Goal: Information Seeking & Learning: Understand process/instructions

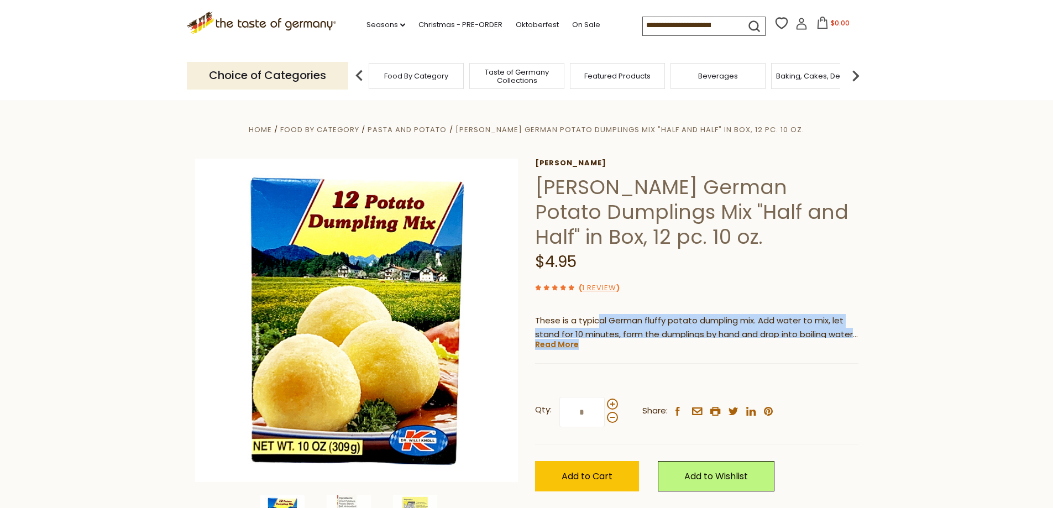
drag, startPoint x: 596, startPoint y: 320, endPoint x: 813, endPoint y: 340, distance: 217.7
click at [813, 340] on div "[PERSON_NAME] [PERSON_NAME] German Potato Dumplings Mix "Half and Half" in Box,…" at bounding box center [697, 338] width 324 height 358
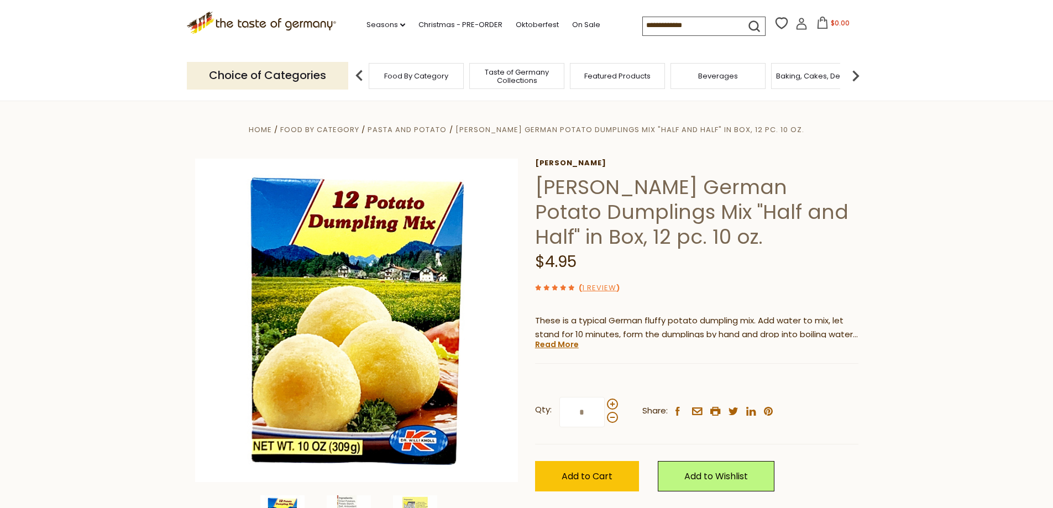
click at [814, 348] on div "[PERSON_NAME] [PERSON_NAME] German Potato Dumplings Mix "Half and Half" in Box,…" at bounding box center [697, 338] width 324 height 358
drag, startPoint x: 588, startPoint y: 330, endPoint x: 700, endPoint y: 343, distance: 112.6
click at [700, 343] on div "[PERSON_NAME] [PERSON_NAME] German Potato Dumplings Mix "Half and Half" in Box,…" at bounding box center [697, 338] width 324 height 358
click at [567, 346] on link "Read More" at bounding box center [557, 344] width 44 height 11
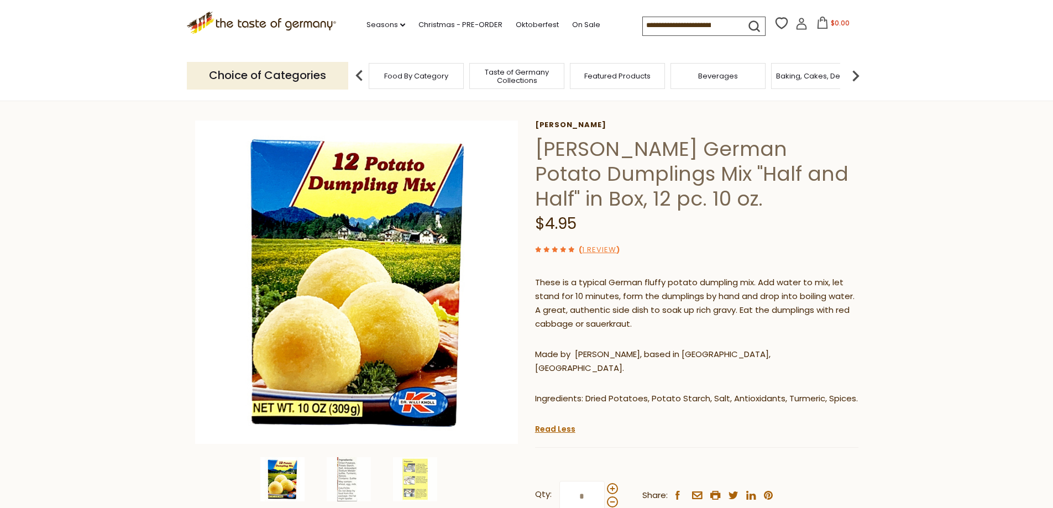
scroll to position [55, 0]
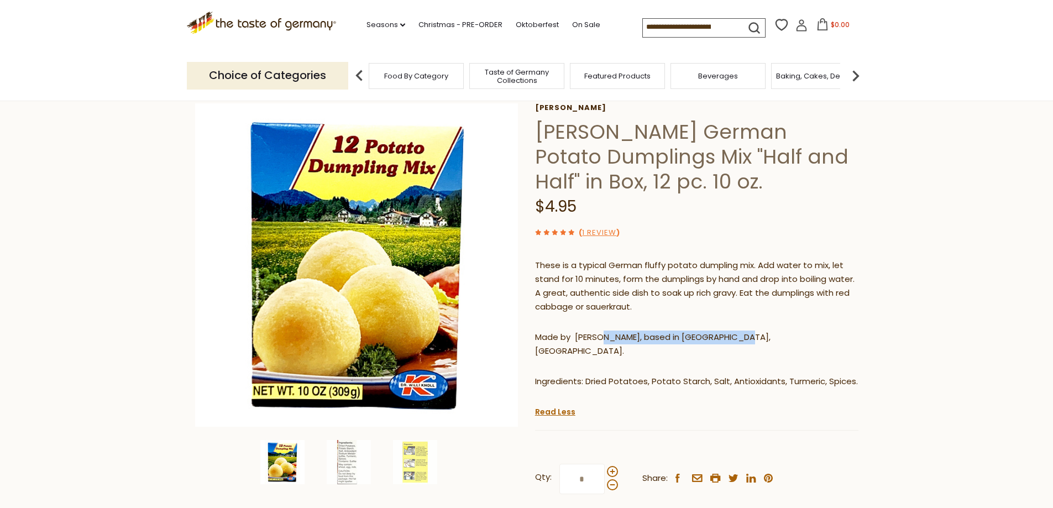
drag, startPoint x: 599, startPoint y: 339, endPoint x: 796, endPoint y: 345, distance: 196.4
click at [796, 345] on div "These is a typical German fluffy potato dumpling mix. Add water to mix, let sta…" at bounding box center [697, 328] width 324 height 155
click at [791, 340] on p "Made by [PERSON_NAME], based in [GEOGRAPHIC_DATA], [GEOGRAPHIC_DATA]." at bounding box center [697, 345] width 324 height 28
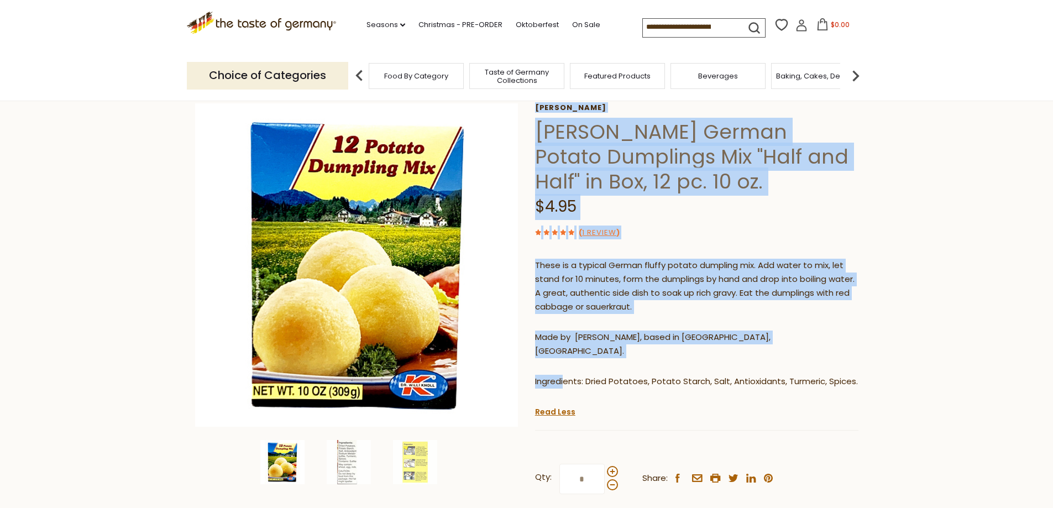
drag, startPoint x: 566, startPoint y: 368, endPoint x: 916, endPoint y: 353, distance: 350.4
click at [916, 353] on section "Home Food By Category Pasta and Potato [PERSON_NAME] German Potato Dumplings Mi…" at bounding box center [526, 336] width 1053 height 582
click at [894, 355] on section "Home Food By Category Pasta and Potato [PERSON_NAME] German Potato Dumplings Mi…" at bounding box center [526, 336] width 1053 height 582
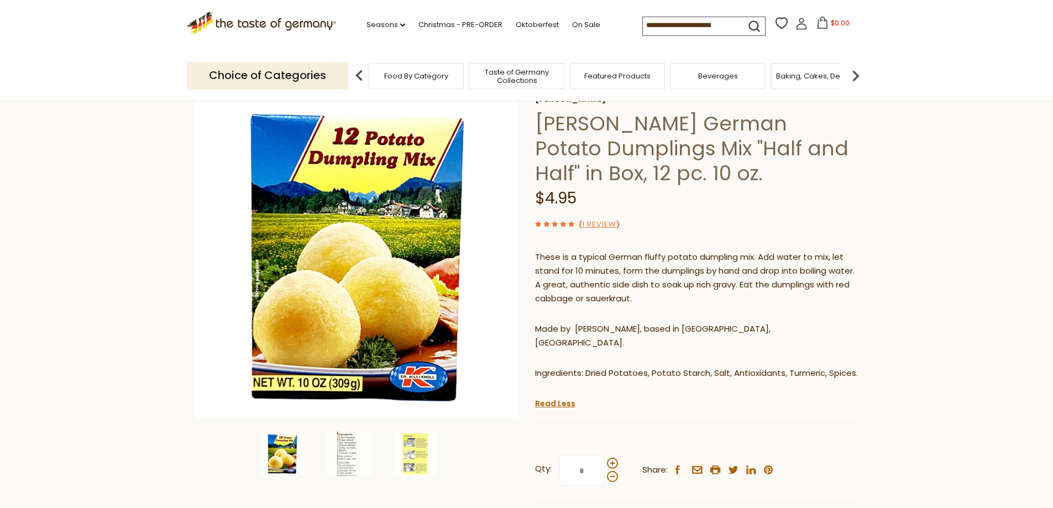
scroll to position [0, 0]
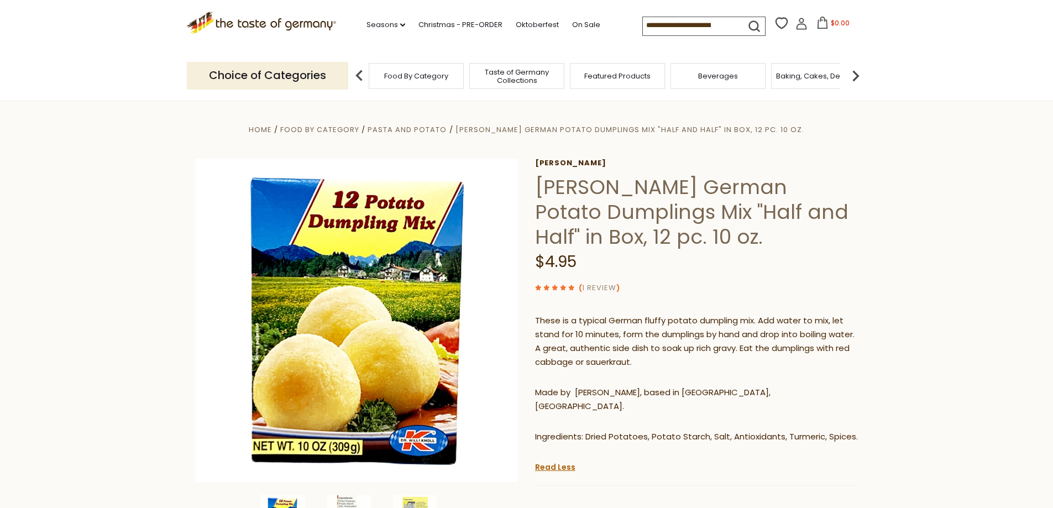
click at [586, 286] on link "1 Review" at bounding box center [599, 289] width 34 height 12
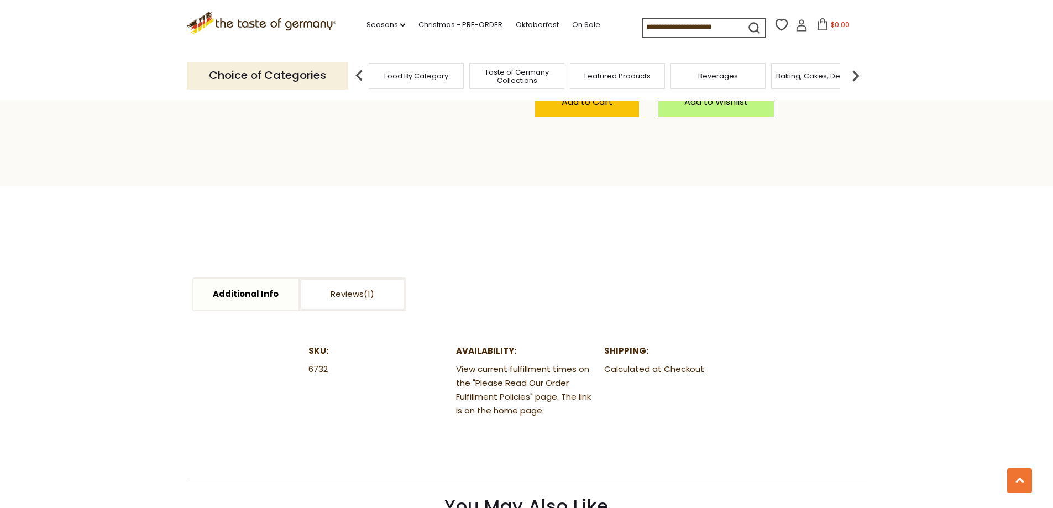
scroll to position [553, 0]
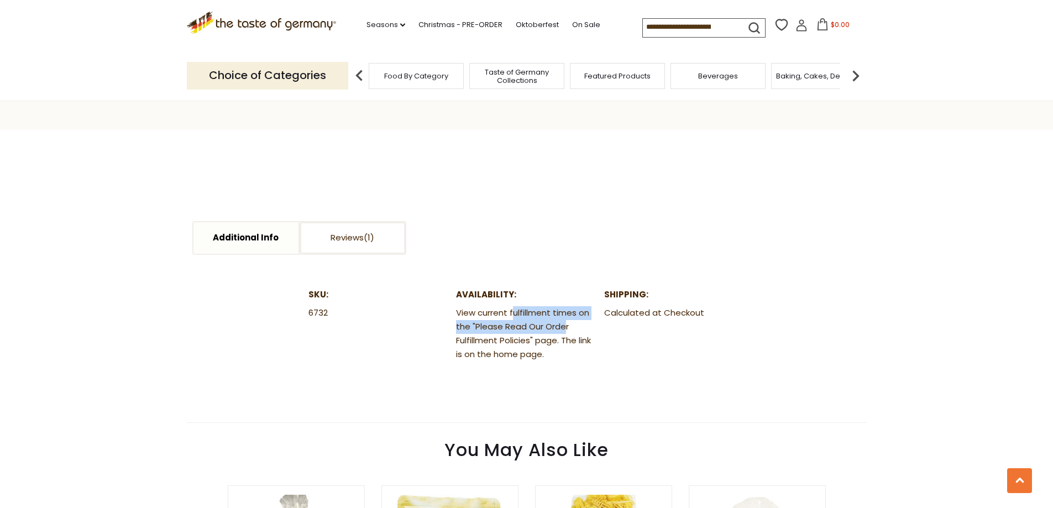
drag, startPoint x: 512, startPoint y: 300, endPoint x: 564, endPoint y: 316, distance: 54.2
click at [564, 316] on dd "View current fulfillment times on the "Please Read Our Order Fulfillment Polici…" at bounding box center [526, 333] width 140 height 55
click at [612, 325] on div "SKU: 6732 Availability: View current fulfillment times on the "Please Read Our …" at bounding box center [527, 333] width 437 height 90
drag, startPoint x: 475, startPoint y: 314, endPoint x: 551, endPoint y: 331, distance: 78.2
click at [551, 331] on dd "View current fulfillment times on the "Please Read Our Order Fulfillment Polici…" at bounding box center [526, 333] width 140 height 55
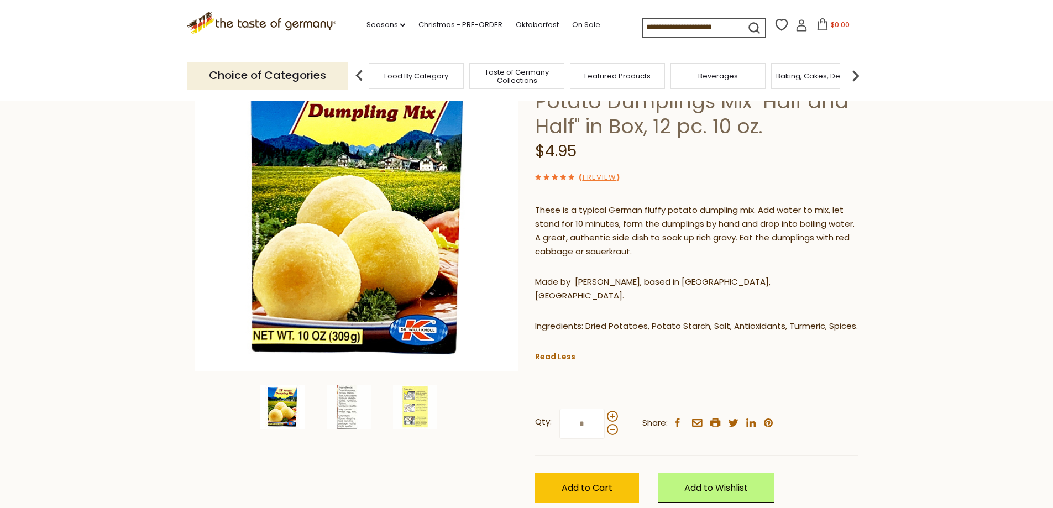
scroll to position [0, 0]
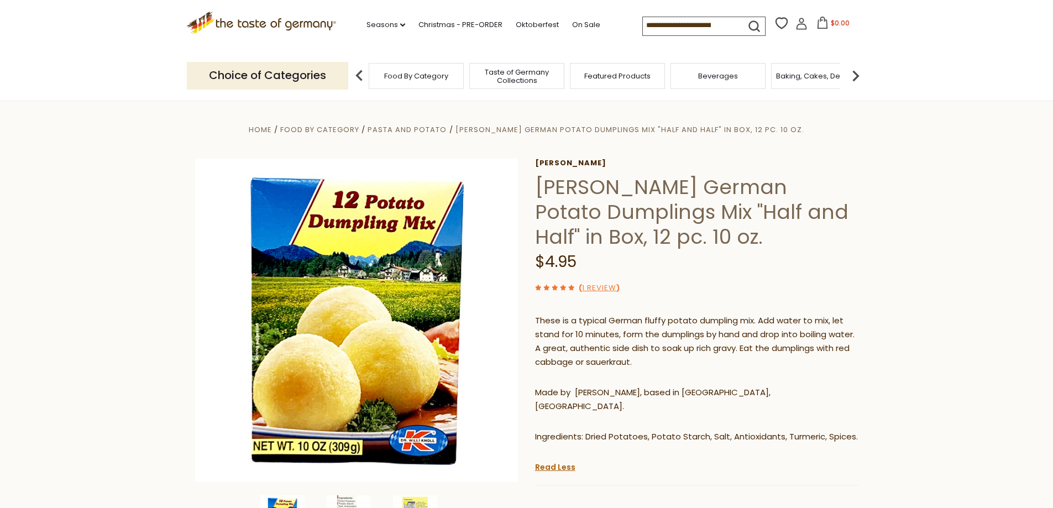
click at [290, 21] on icon ".st0{fill:#EDD300;} .st1{fill:#D33E21;}" at bounding box center [262, 23] width 150 height 23
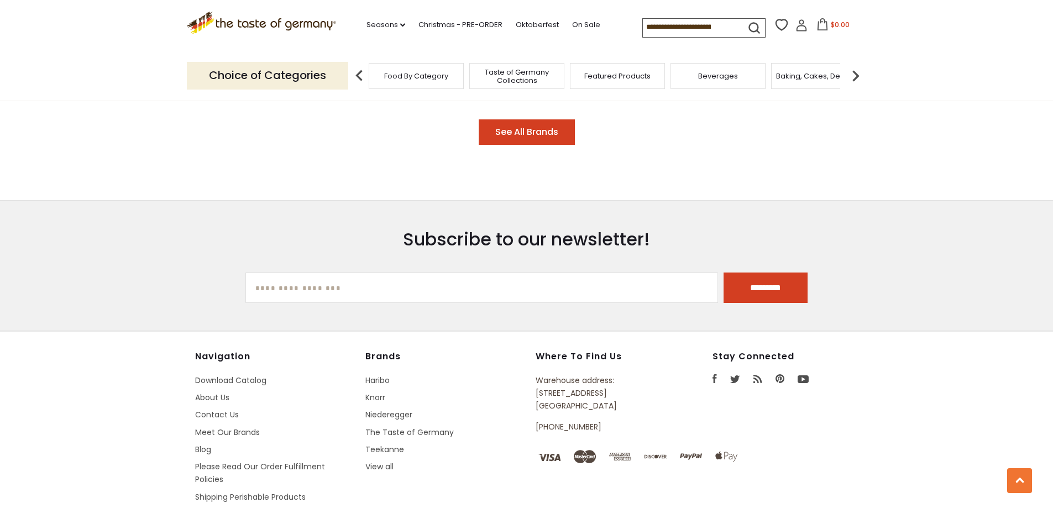
scroll to position [1880, 0]
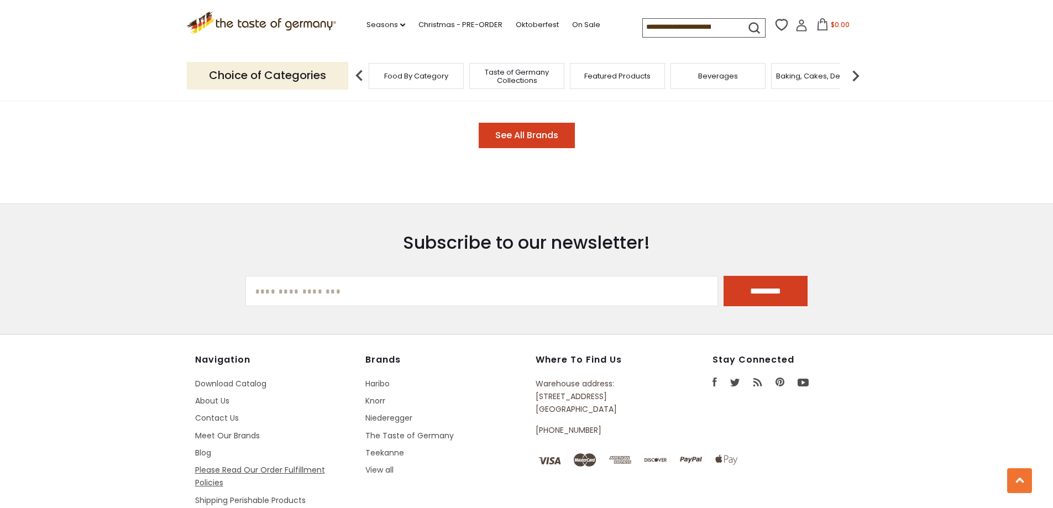
click at [255, 465] on link "Please Read Our Order Fulfillment Policies" at bounding box center [260, 477] width 130 height 24
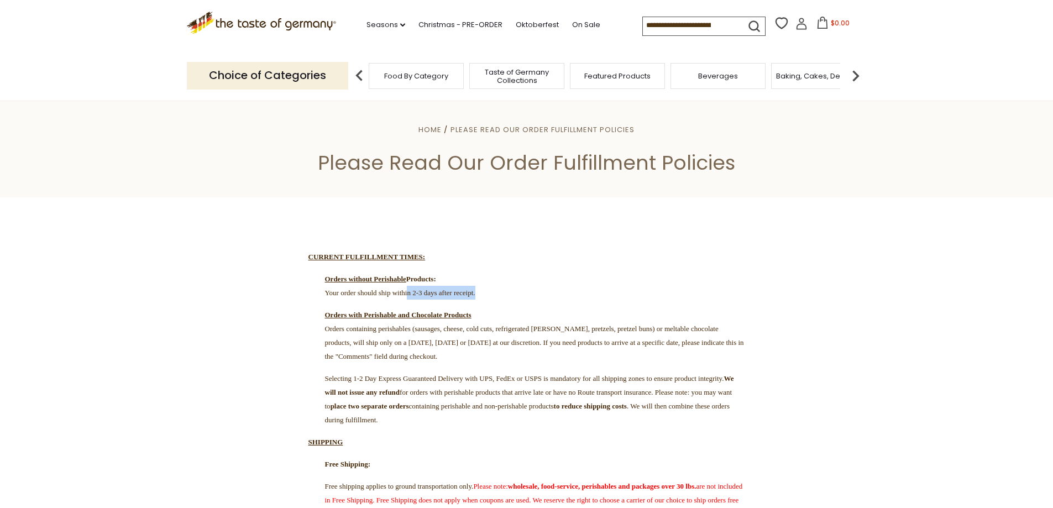
drag, startPoint x: 426, startPoint y: 296, endPoint x: 614, endPoint y: 293, distance: 187.5
click at [614, 293] on p "Orders without Perishable Products: Your order should ship within 2-3 days afte…" at bounding box center [527, 286] width 437 height 28
click at [584, 298] on p "Orders without Perishable Products: Your order should ship within 2-3 days afte…" at bounding box center [527, 286] width 437 height 28
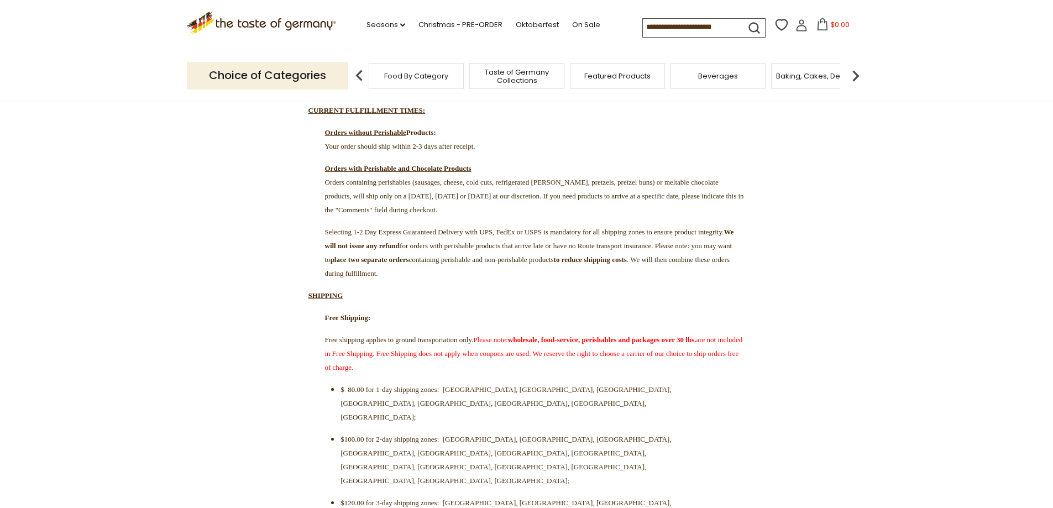
scroll to position [166, 0]
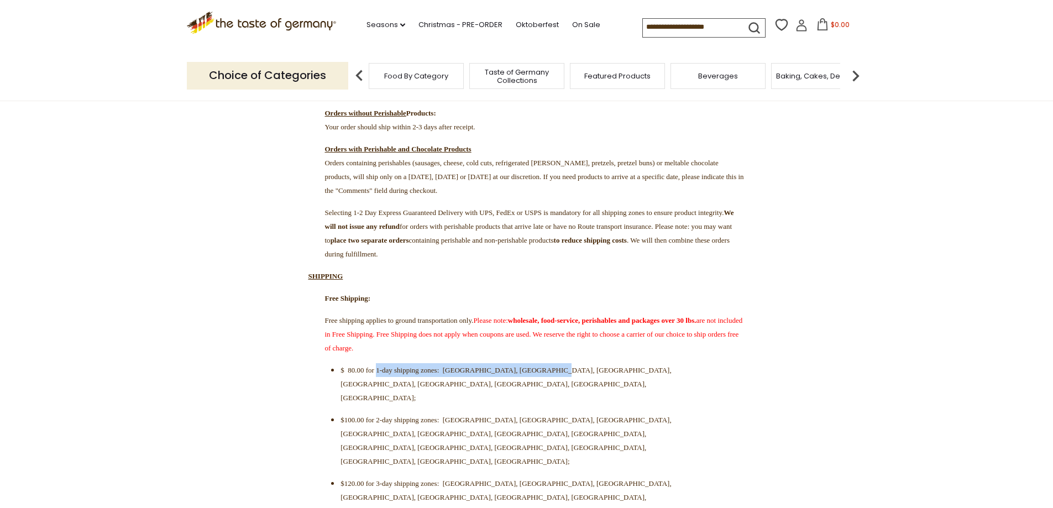
drag, startPoint x: 386, startPoint y: 390, endPoint x: 610, endPoint y: 381, distance: 224.2
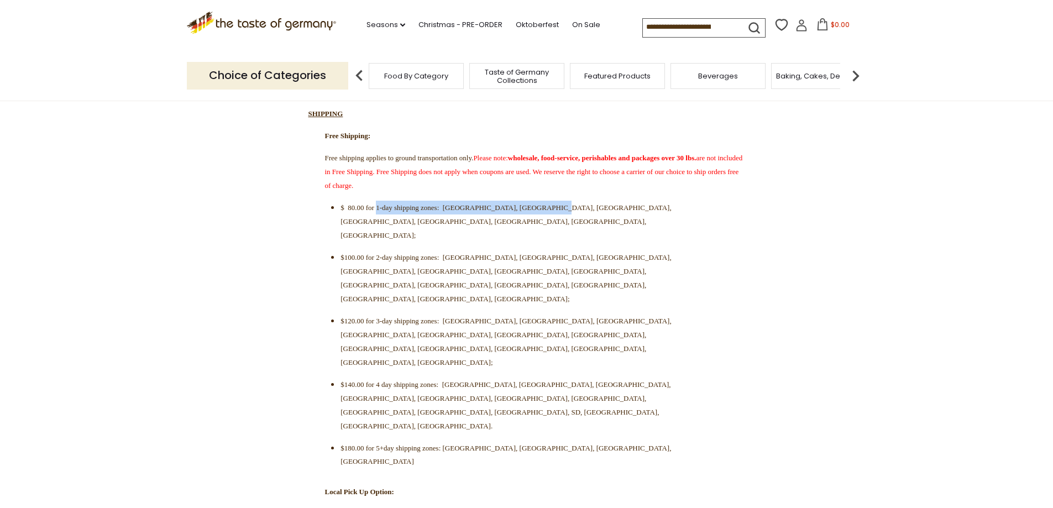
scroll to position [332, 0]
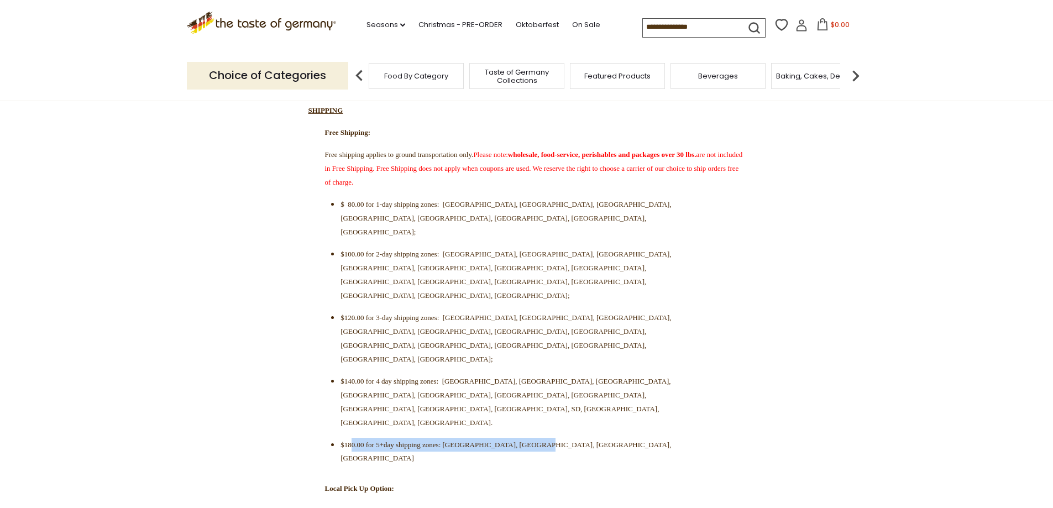
drag, startPoint x: 356, startPoint y: 315, endPoint x: 626, endPoint y: 319, distance: 270.4
click at [626, 438] on li "$180.00 for 5+day shipping zones: AK, HI, PR, Pacific Islands" at bounding box center [532, 452] width 382 height 28
drag, startPoint x: 390, startPoint y: 176, endPoint x: 473, endPoint y: 173, distance: 83.6
click at [473, 173] on span "Free shipping applies to ground transportation only. Please note: wholesale, fo…" at bounding box center [534, 168] width 418 height 36
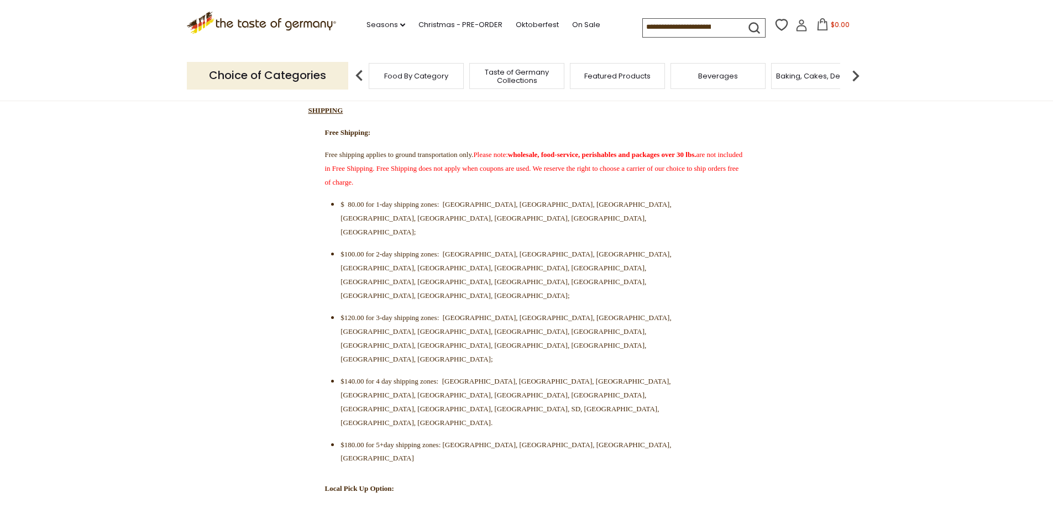
click at [483, 172] on span "Free shipping applies to ground transportation only. Please note: wholesale, fo…" at bounding box center [534, 168] width 418 height 36
drag, startPoint x: 525, startPoint y: 173, endPoint x: 744, endPoint y: 206, distance: 221.5
click at [744, 189] on p "Free shipping applies to ground transportation only. Please note: wholesale, fo…" at bounding box center [527, 168] width 437 height 41
drag, startPoint x: 340, startPoint y: 368, endPoint x: 559, endPoint y: 352, distance: 220.1
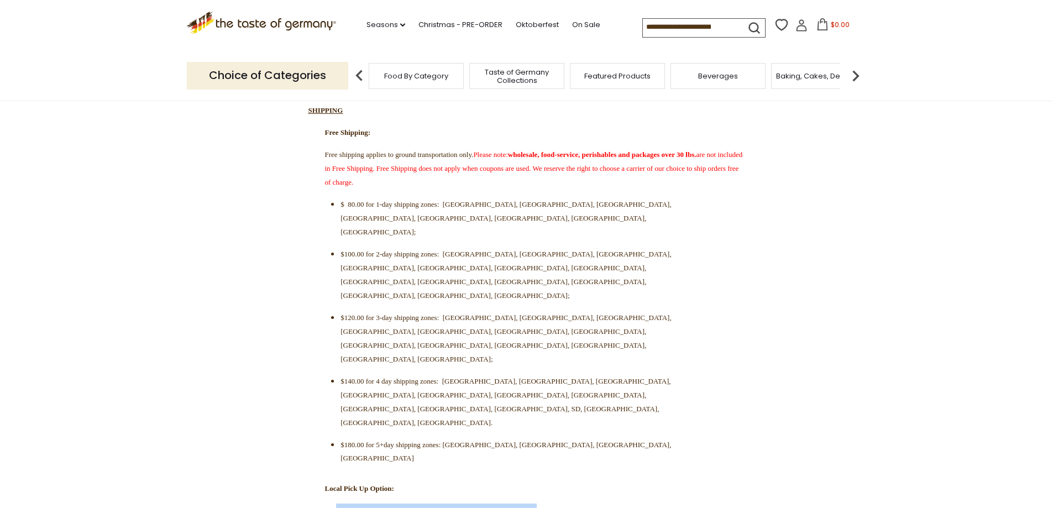
drag, startPoint x: 406, startPoint y: 369, endPoint x: 577, endPoint y: 371, distance: 170.9
drag, startPoint x: 535, startPoint y: 245, endPoint x: 252, endPoint y: 246, distance: 282.6
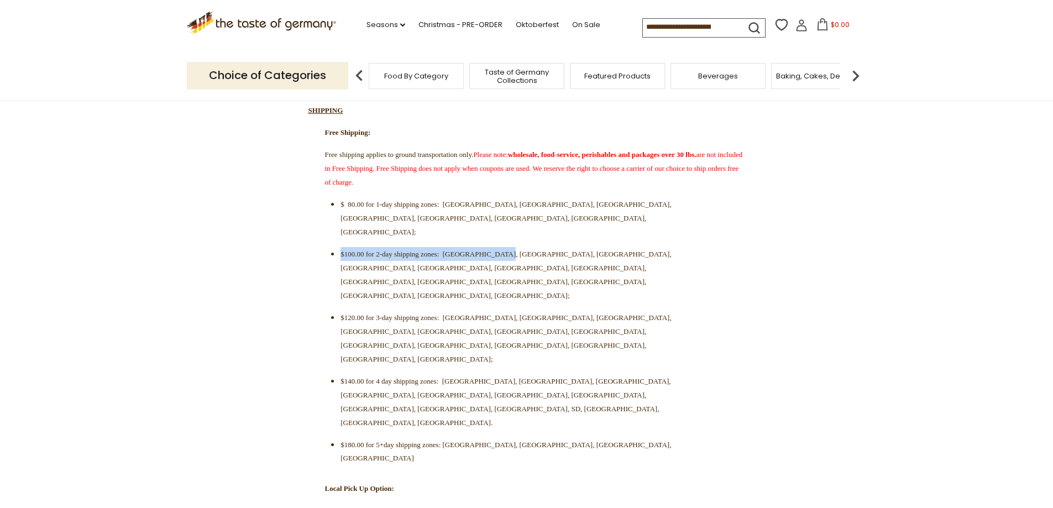
drag, startPoint x: 327, startPoint y: 174, endPoint x: 728, endPoint y: 201, distance: 401.8
click at [728, 189] on p "Free shipping applies to ground transportation only. Please note: wholesale, fo…" at bounding box center [527, 168] width 437 height 41
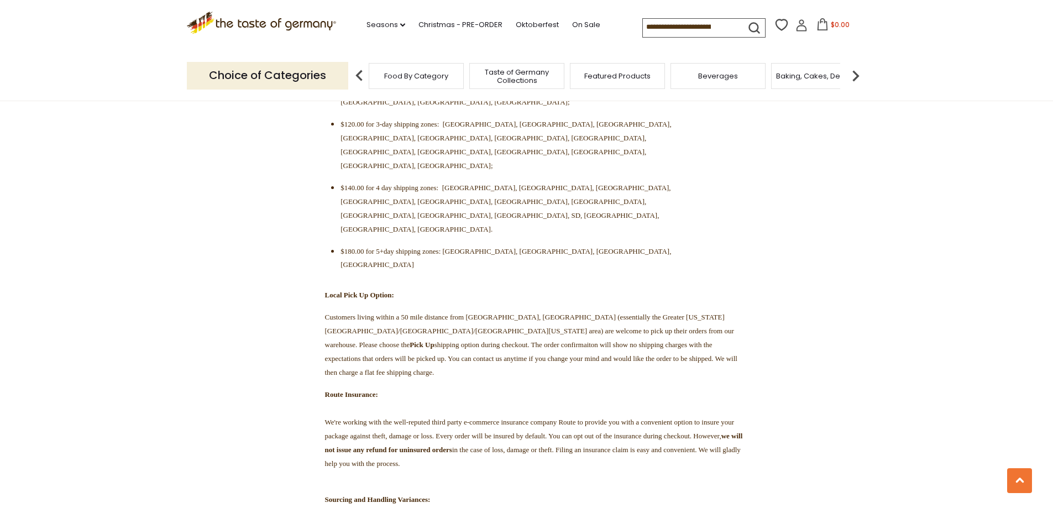
scroll to position [553, 0]
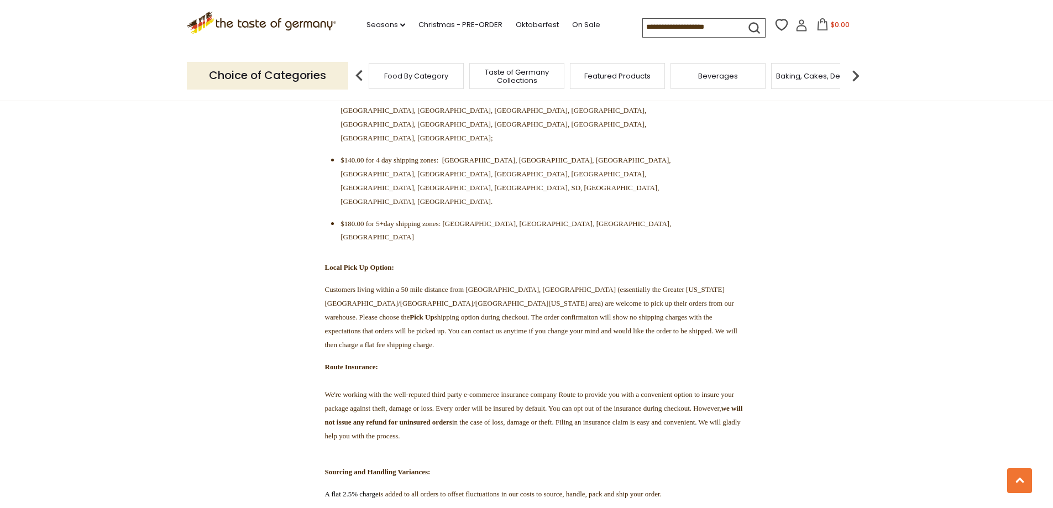
click at [448, 487] on p "A flat 2.5% charge is added to all orders to offset fluctuations in our costs t…" at bounding box center [527, 494] width 437 height 14
drag, startPoint x: 440, startPoint y: 371, endPoint x: 531, endPoint y: 379, distance: 91.7
click at [531, 487] on p "A flat 2.5% charge is added to all orders to offset fluctuations in our costs t…" at bounding box center [527, 494] width 437 height 14
click at [527, 487] on p "A flat 2.5% charge is added to all orders to offset fluctuations in our costs t…" at bounding box center [527, 494] width 437 height 14
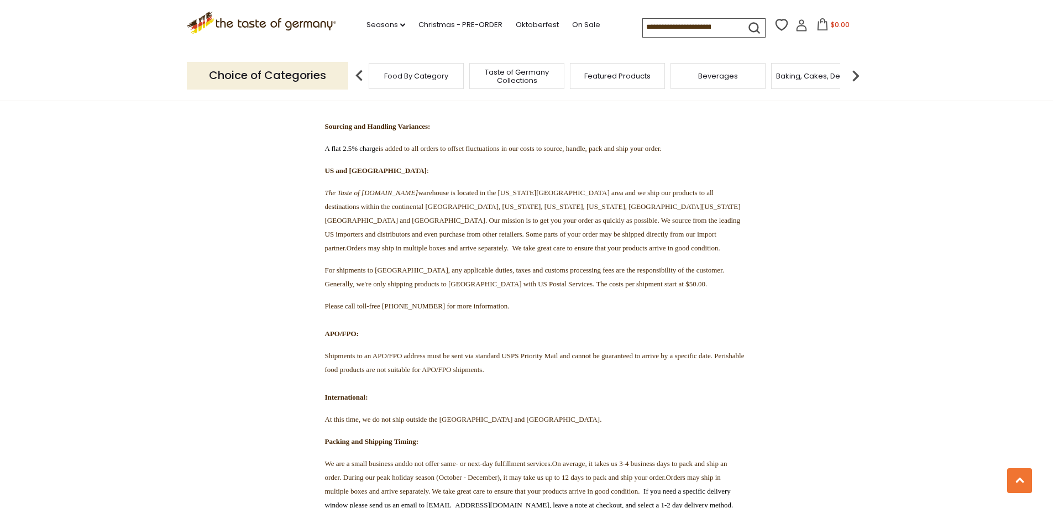
scroll to position [1106, 0]
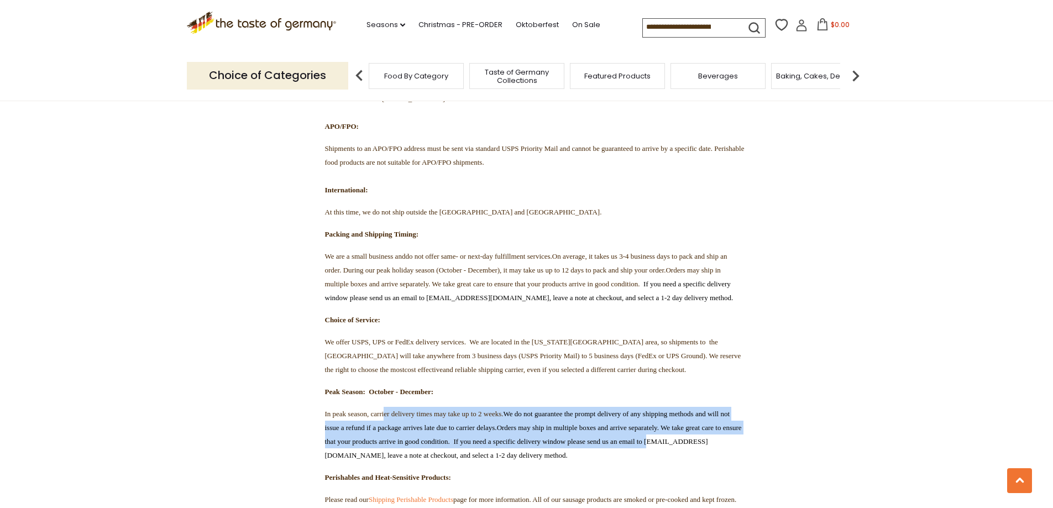
drag, startPoint x: 402, startPoint y: 359, endPoint x: 558, endPoint y: 403, distance: 162.1
click at [558, 410] on span "In peak season, carrier delivery times may take up to 2 weeks. We do not guaran…" at bounding box center [533, 435] width 417 height 50
click at [418, 410] on span "We do not guarantee the prompt delivery of any shipping methods and will not is…" at bounding box center [533, 428] width 417 height 36
